Goal: Check status: Check status

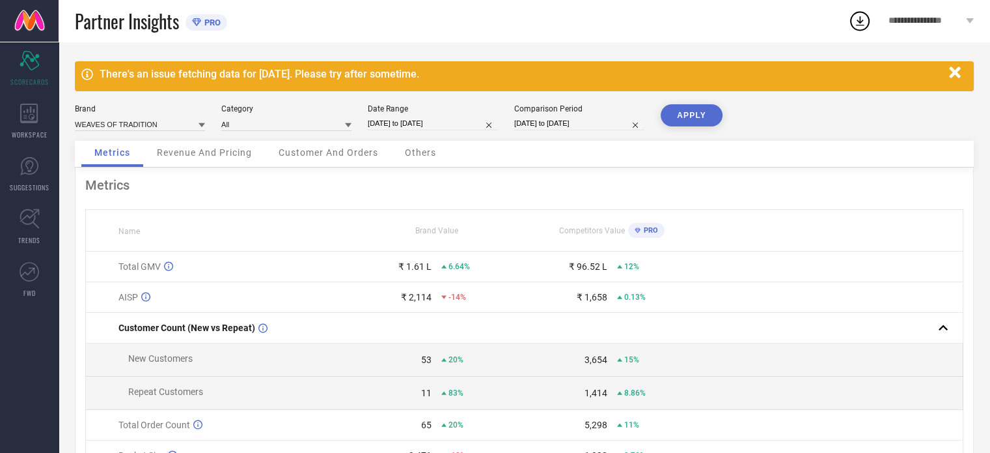
select select "7"
select select "2025"
select select "8"
select select "2025"
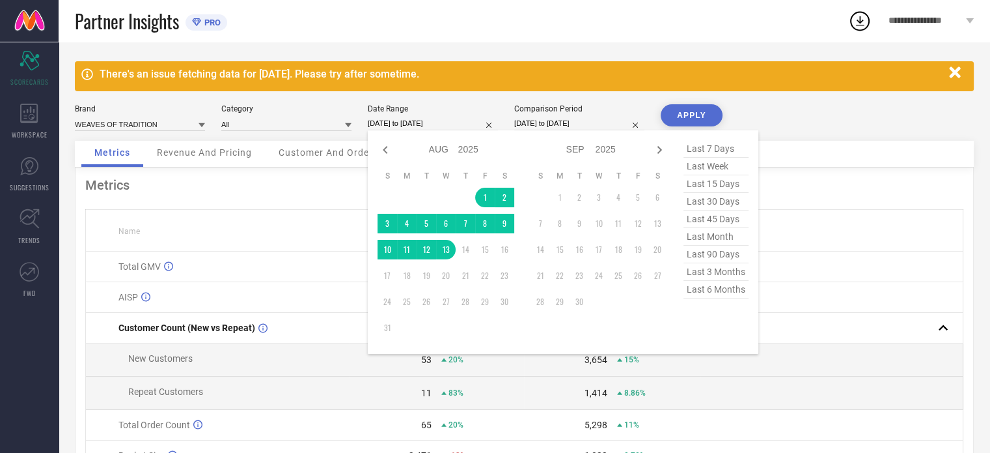
click at [461, 119] on input "[DATE] to [DATE]" at bounding box center [433, 124] width 130 height 14
click at [482, 197] on td "1" at bounding box center [485, 198] width 20 height 20
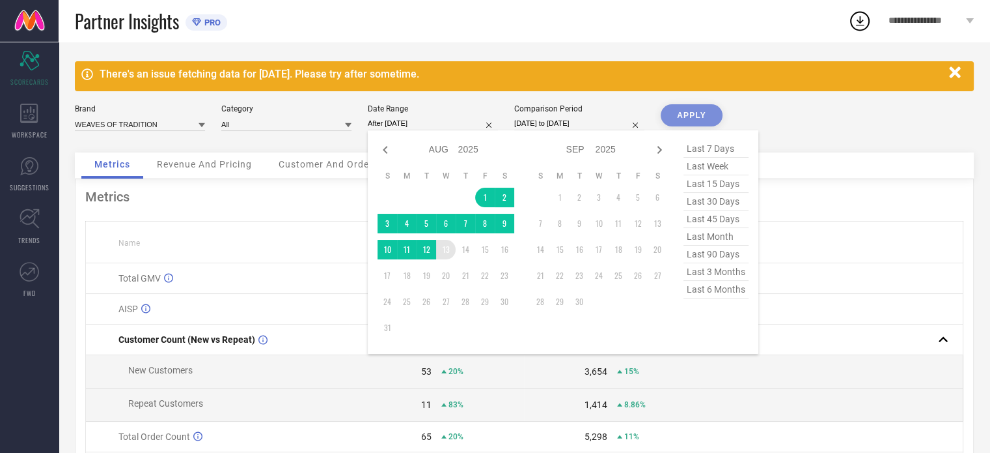
type input "[DATE] to [DATE]"
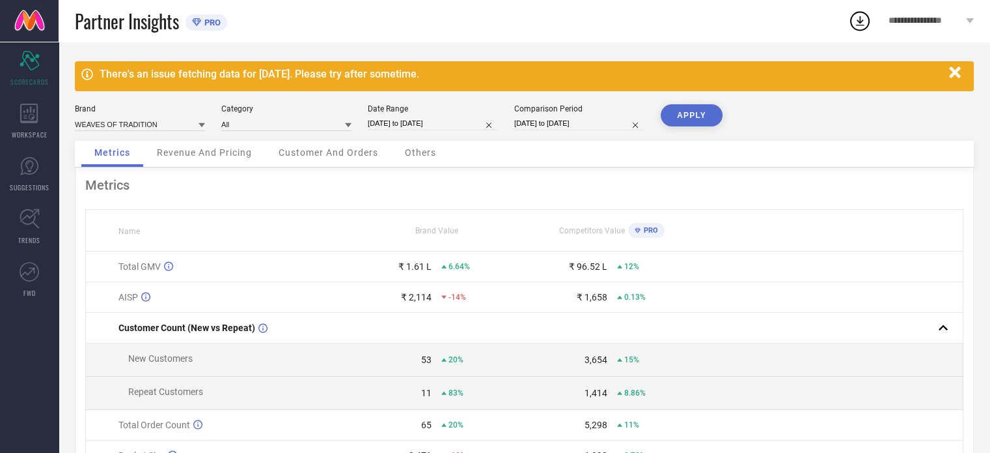
click at [684, 122] on button "APPLY" at bounding box center [692, 115] width 62 height 22
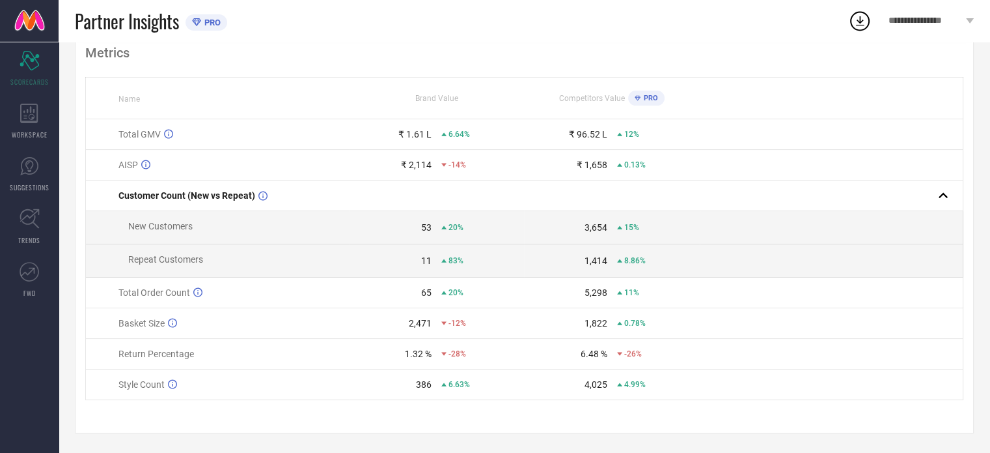
scroll to position [135, 0]
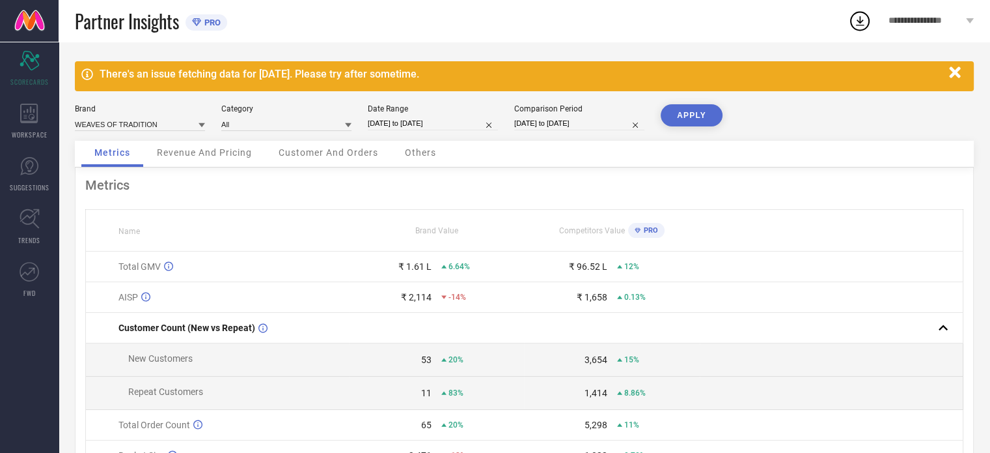
select select "7"
select select "2025"
select select "8"
select select "2025"
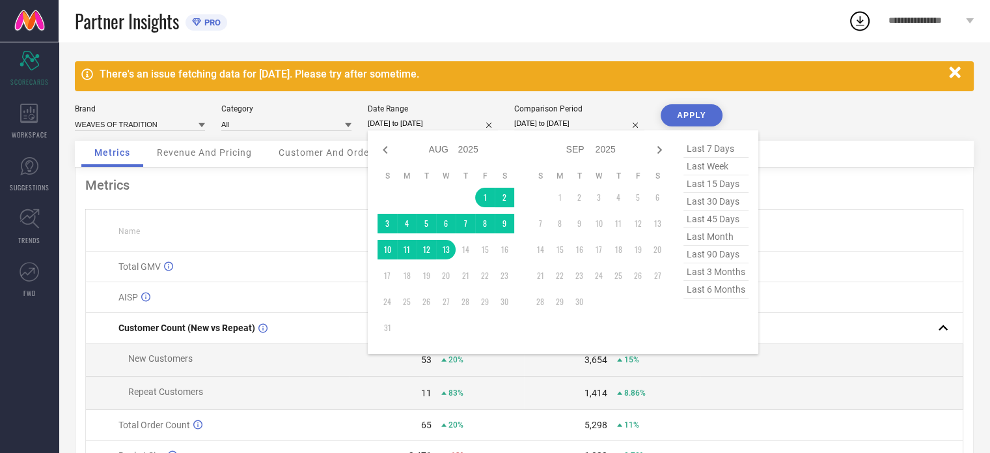
click at [445, 127] on input "[DATE] to [DATE]" at bounding box center [433, 124] width 130 height 14
click at [483, 193] on td "1" at bounding box center [485, 198] width 20 height 20
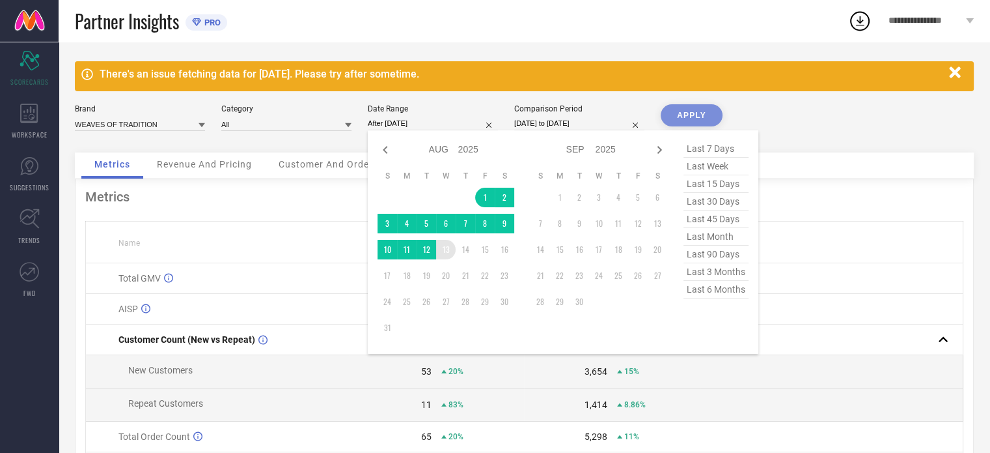
type input "[DATE] to [DATE]"
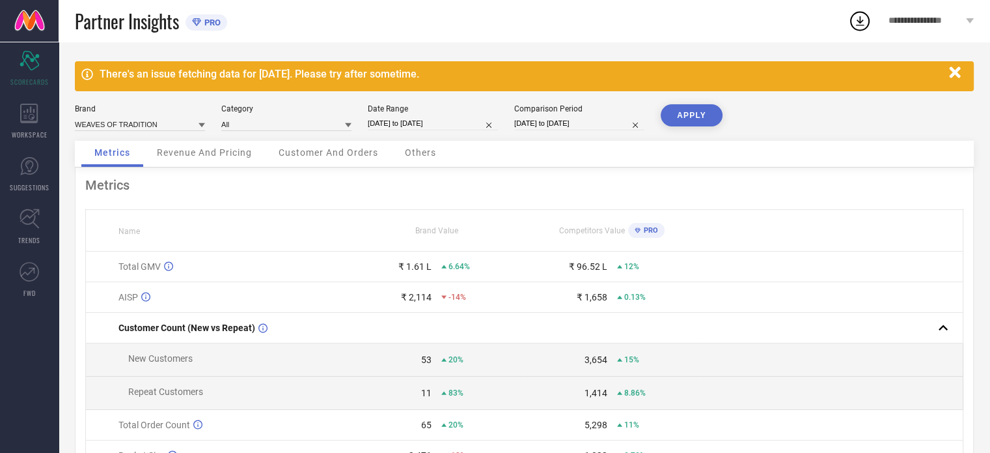
click at [690, 120] on button "APPLY" at bounding box center [692, 115] width 62 height 22
